Goal: Task Accomplishment & Management: Manage account settings

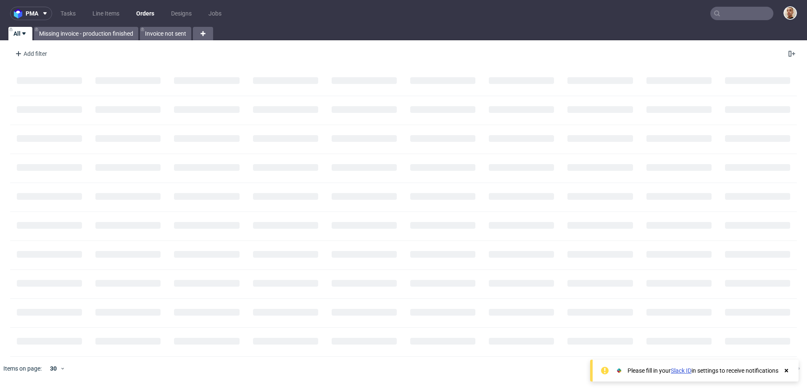
click at [733, 11] on input "text" at bounding box center [741, 13] width 63 height 13
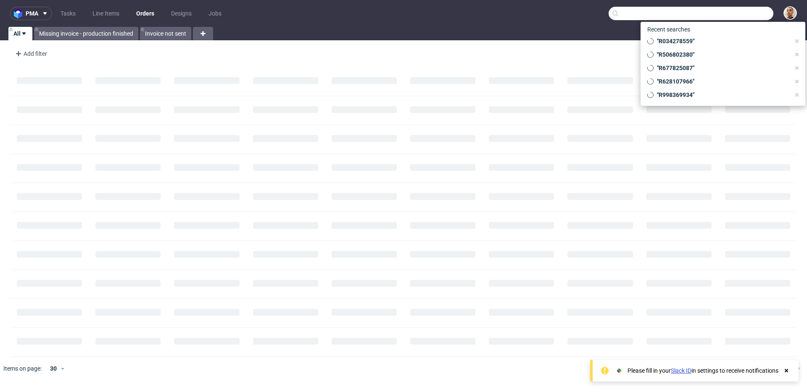
paste input "R677825087"
type input "R677825087"
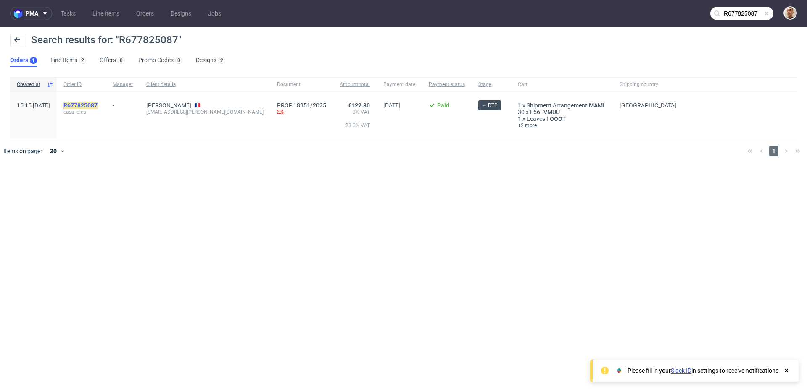
click at [97, 106] on mark "R677825087" at bounding box center [80, 105] width 34 height 7
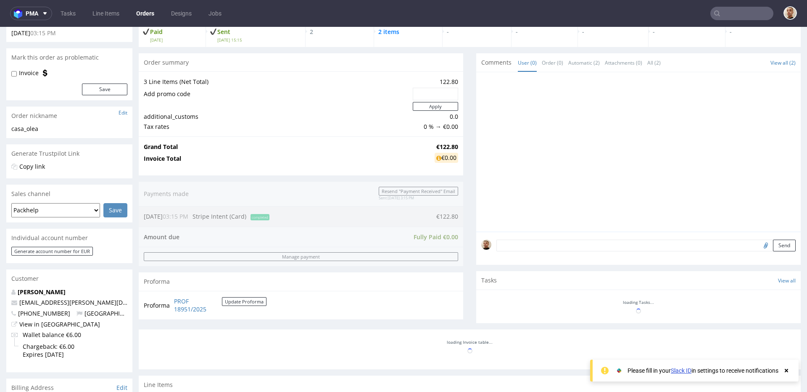
scroll to position [363, 0]
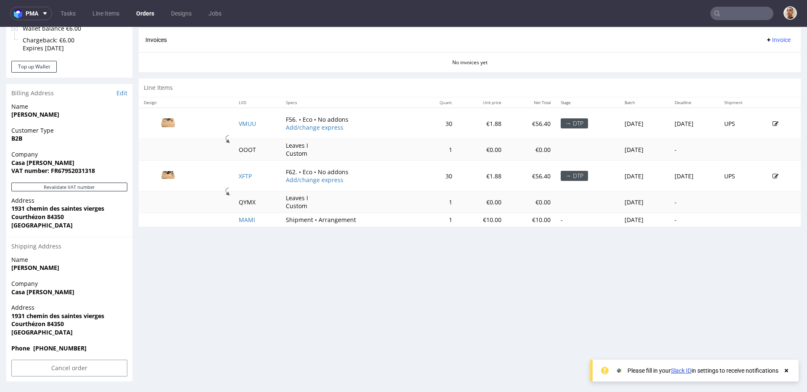
click at [748, 7] on input "text" at bounding box center [741, 13] width 63 height 13
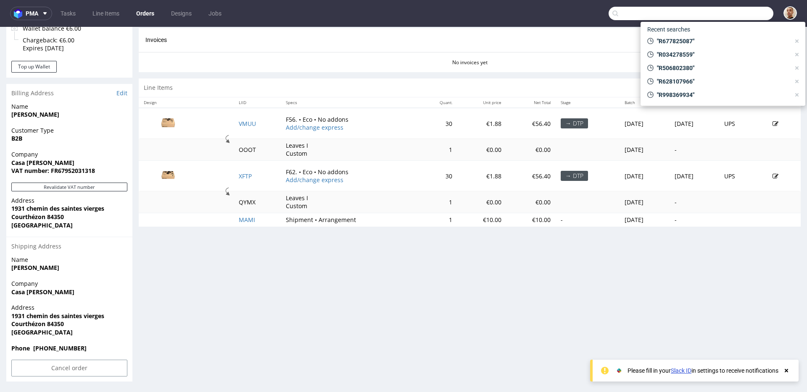
paste input "R038140723"
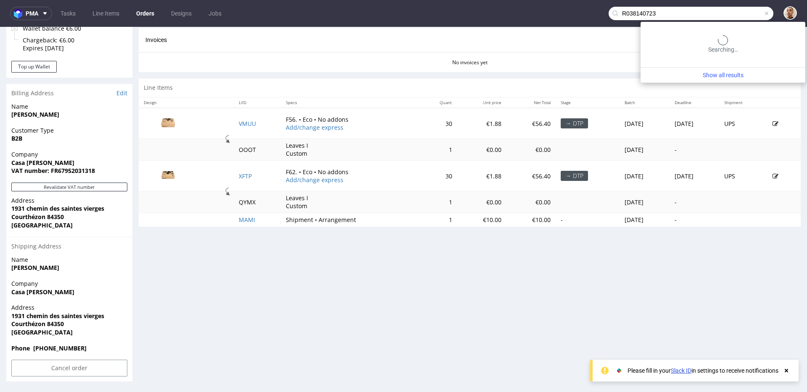
type input "R038140723"
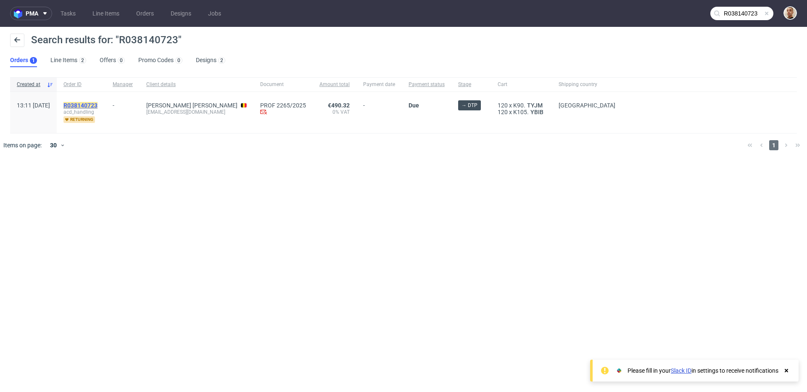
click at [97, 105] on mark "R038140723" at bounding box center [80, 105] width 34 height 7
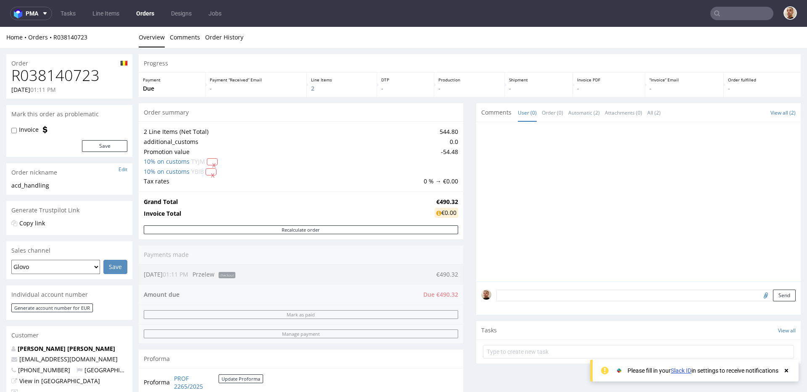
scroll to position [340, 0]
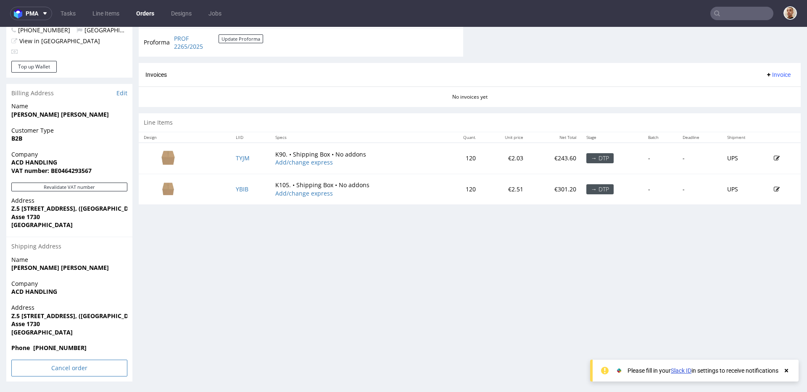
click at [108, 363] on input "Cancel order" at bounding box center [69, 368] width 116 height 17
click at [58, 340] on link "Yes" at bounding box center [57, 345] width 24 height 13
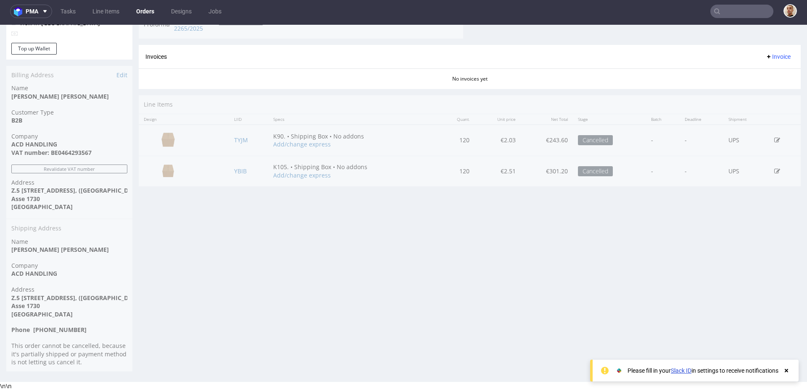
scroll to position [0, 0]
